Goal: Information Seeking & Learning: Learn about a topic

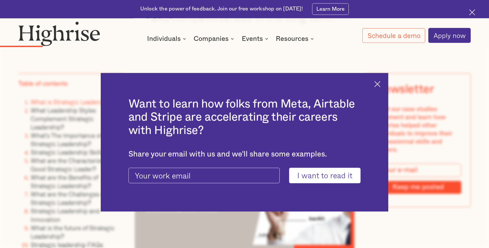
scroll to position [1155, 0]
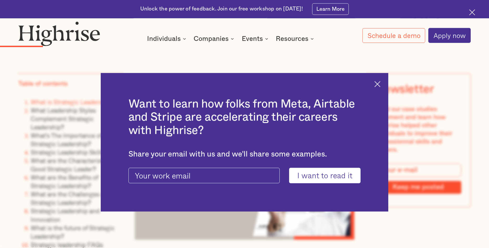
click at [376, 85] on img at bounding box center [378, 84] width 6 height 6
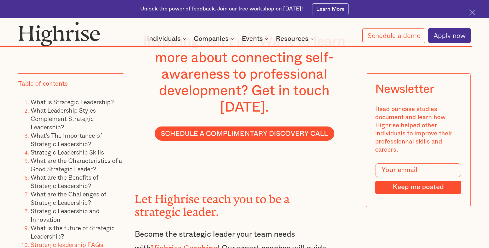
scroll to position [7337, 0]
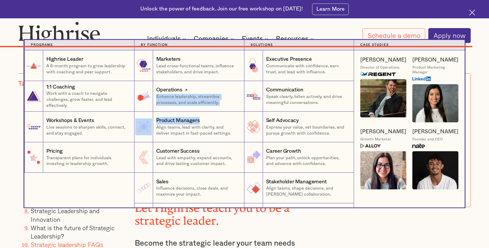
drag, startPoint x: 314, startPoint y: 191, endPoint x: 212, endPoint y: 93, distance: 142.2
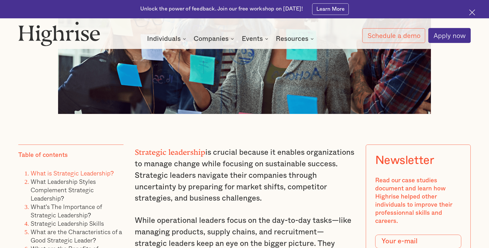
scroll to position [358, 0]
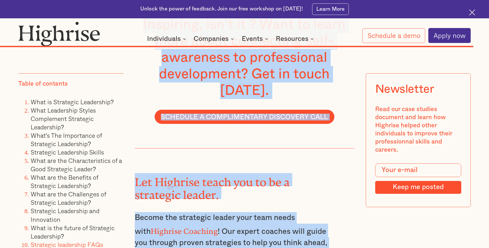
scroll to position [7388, 0]
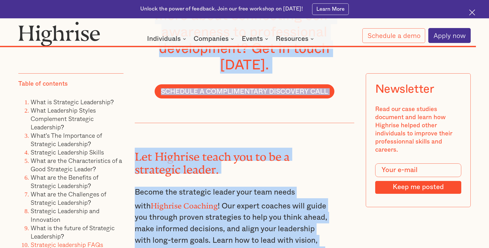
drag, startPoint x: 135, startPoint y: 157, endPoint x: 304, endPoint y: 155, distance: 168.9
copy div "Thank you! Your submission has been received! Oops! Something went wrong while …"
drag, startPoint x: 26, startPoint y: 57, endPoint x: 51, endPoint y: 76, distance: 31.9
click at [51, 98] on ol "What is Strategic Leadership? What Leadership Styles Complement Strategic Leade…" at bounding box center [70, 182] width 105 height 168
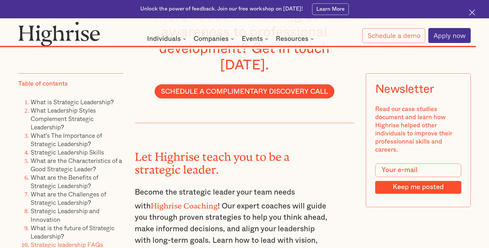
click at [66, 131] on li "What's The Importance of Strategic Leadership?" at bounding box center [77, 139] width 93 height 17
click at [472, 15] on img at bounding box center [472, 12] width 6 height 6
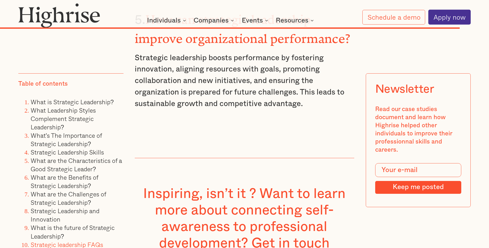
scroll to position [6941, 0]
